Goal: Information Seeking & Learning: Understand process/instructions

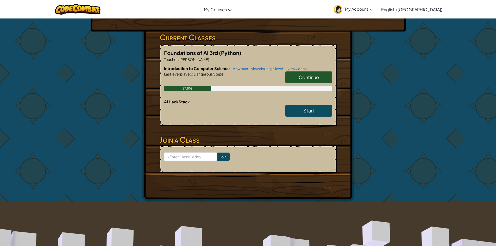
scroll to position [78, 0]
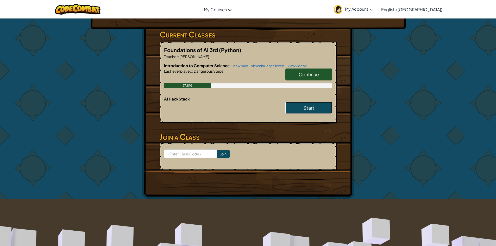
click at [326, 109] on link "Start" at bounding box center [309, 108] width 47 height 12
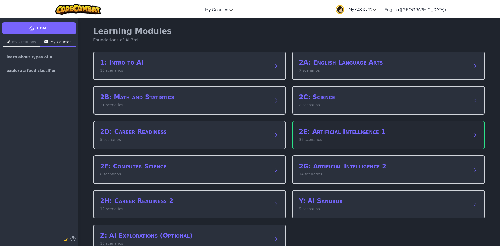
click at [347, 131] on h2 "2E: Artificial Intelligence 1" at bounding box center [383, 132] width 169 height 8
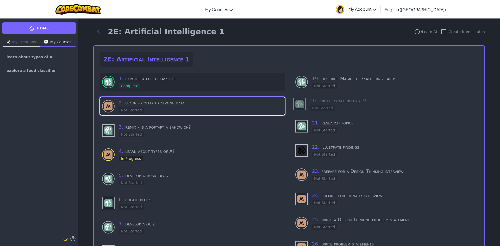
click at [183, 87] on div "1 . explore a food classifier Complete" at bounding box center [201, 82] width 164 height 14
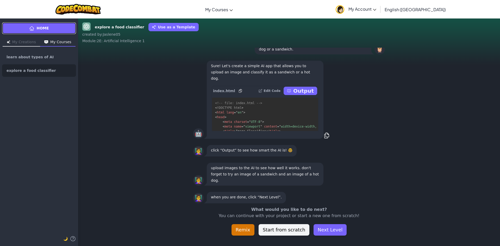
click at [59, 23] on link "Home" at bounding box center [39, 28] width 74 height 12
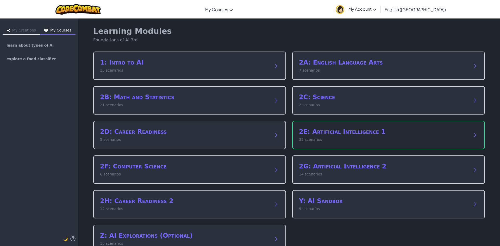
click at [323, 133] on h2 "2E: Artificial Intelligence 1" at bounding box center [383, 132] width 169 height 8
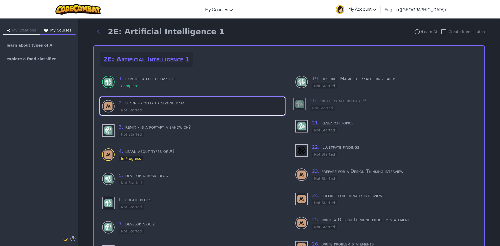
click at [152, 98] on div "2 . learn - collect calzone data Not Started" at bounding box center [192, 106] width 185 height 18
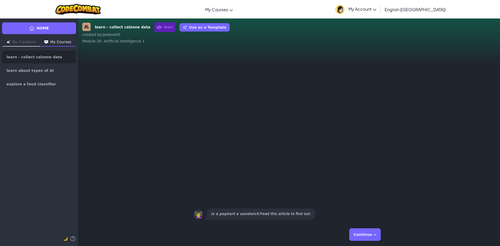
click at [375, 234] on button "Continue →" at bounding box center [365, 235] width 32 height 13
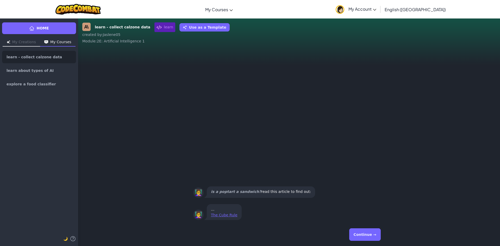
click at [372, 239] on button "Continue →" at bounding box center [365, 235] width 32 height 13
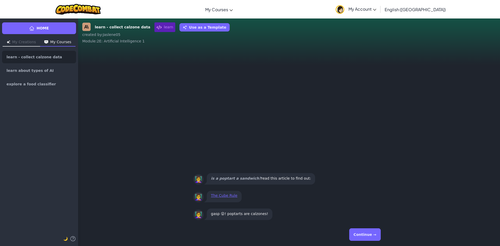
click at [371, 235] on button "Continue →" at bounding box center [365, 235] width 32 height 13
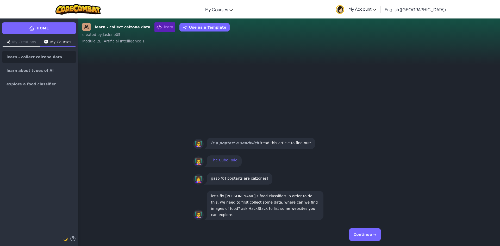
click at [367, 232] on button "Continue →" at bounding box center [365, 235] width 32 height 13
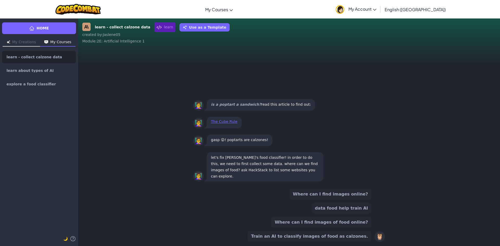
click at [310, 232] on button "Train an AI to classify images of food as calzones." at bounding box center [310, 236] width 124 height 11
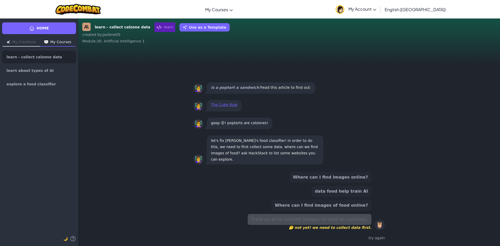
click at [330, 204] on button "Where can I find images of food online?" at bounding box center [322, 205] width 100 height 11
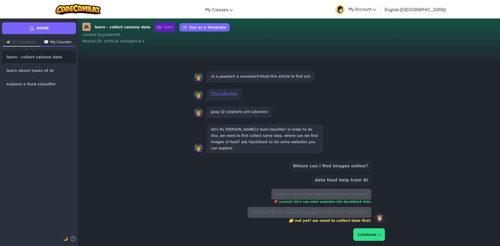
click at [378, 237] on button "Continue →" at bounding box center [370, 235] width 32 height 13
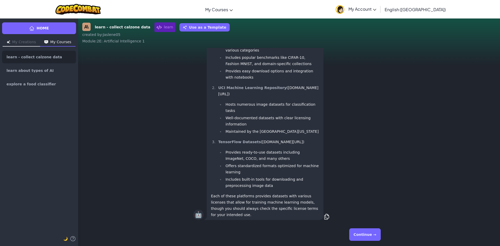
drag, startPoint x: 356, startPoint y: 227, endPoint x: 360, endPoint y: 228, distance: 4.2
click at [360, 228] on div "Continue →" at bounding box center [289, 234] width 192 height 19
click at [361, 228] on div "Continue →" at bounding box center [289, 234] width 192 height 19
click at [362, 230] on button "Continue →" at bounding box center [365, 235] width 32 height 13
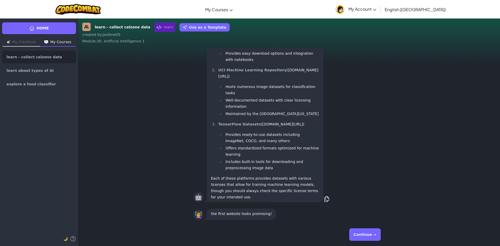
scroll to position [0, 0]
click at [365, 236] on button "Continue →" at bounding box center [365, 235] width 32 height 13
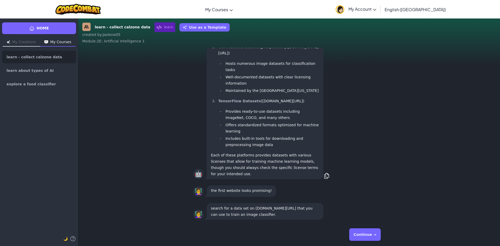
click at [354, 232] on button "Continue →" at bounding box center [365, 235] width 32 height 13
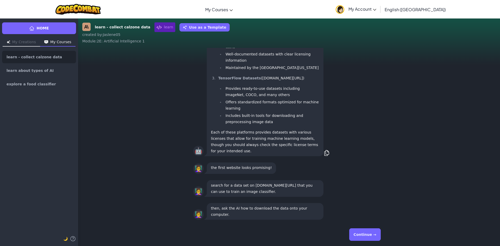
click at [354, 232] on button "Continue →" at bounding box center [365, 235] width 32 height 13
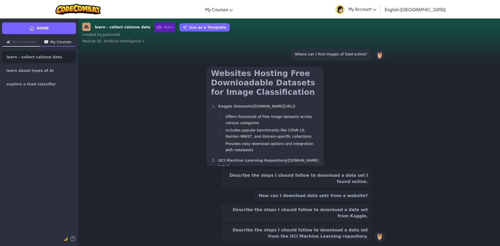
scroll to position [-201, 0]
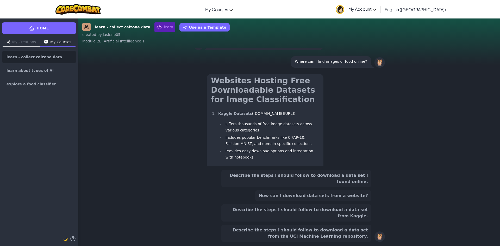
click at [354, 217] on button "Describe the steps I should follow to download a data set from Kaggle." at bounding box center [296, 213] width 150 height 17
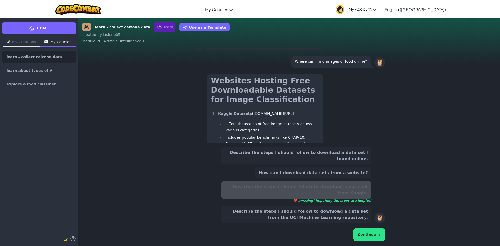
click at [370, 231] on button "Continue →" at bounding box center [370, 235] width 32 height 13
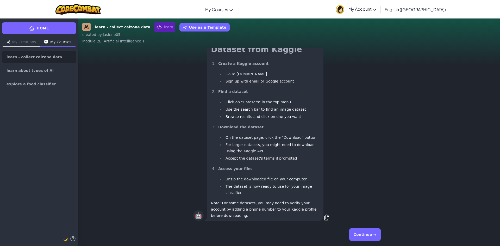
scroll to position [0, 0]
click at [368, 236] on button "Continue →" at bounding box center [365, 235] width 32 height 13
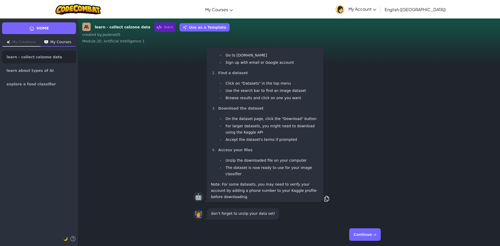
click at [391, 232] on div "Continue →" at bounding box center [289, 234] width 422 height 23
drag, startPoint x: 374, startPoint y: 236, endPoint x: 369, endPoint y: 227, distance: 10.3
click at [373, 235] on button "Continue →" at bounding box center [365, 235] width 32 height 13
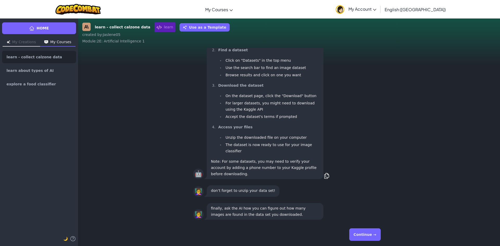
drag, startPoint x: 363, startPoint y: 231, endPoint x: 367, endPoint y: 229, distance: 4.2
click at [366, 230] on button "Continue →" at bounding box center [365, 235] width 32 height 13
